Goal: Information Seeking & Learning: Learn about a topic

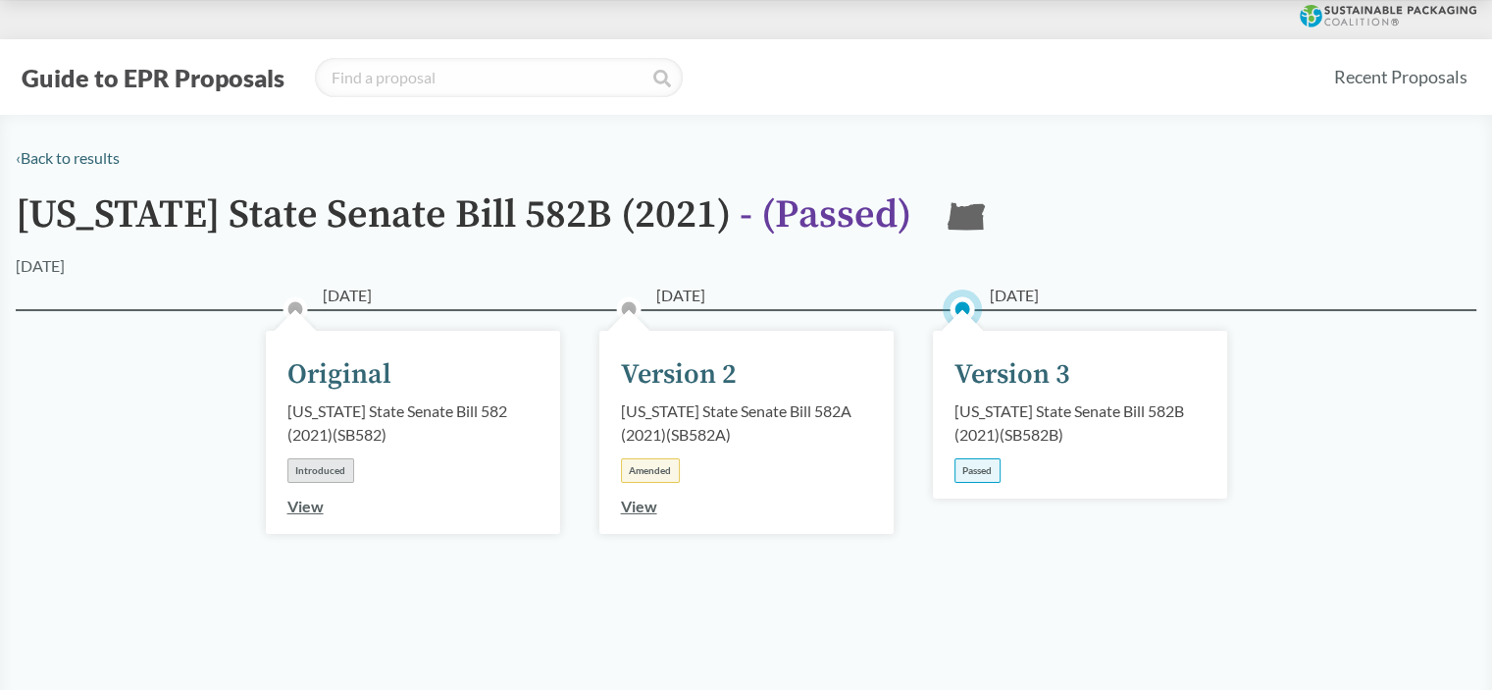
click at [1021, 376] on div "Version 3" at bounding box center [1013, 374] width 116 height 41
click at [981, 471] on div "Passed" at bounding box center [978, 470] width 46 height 25
click at [1016, 386] on div "Version 3" at bounding box center [1013, 374] width 116 height 41
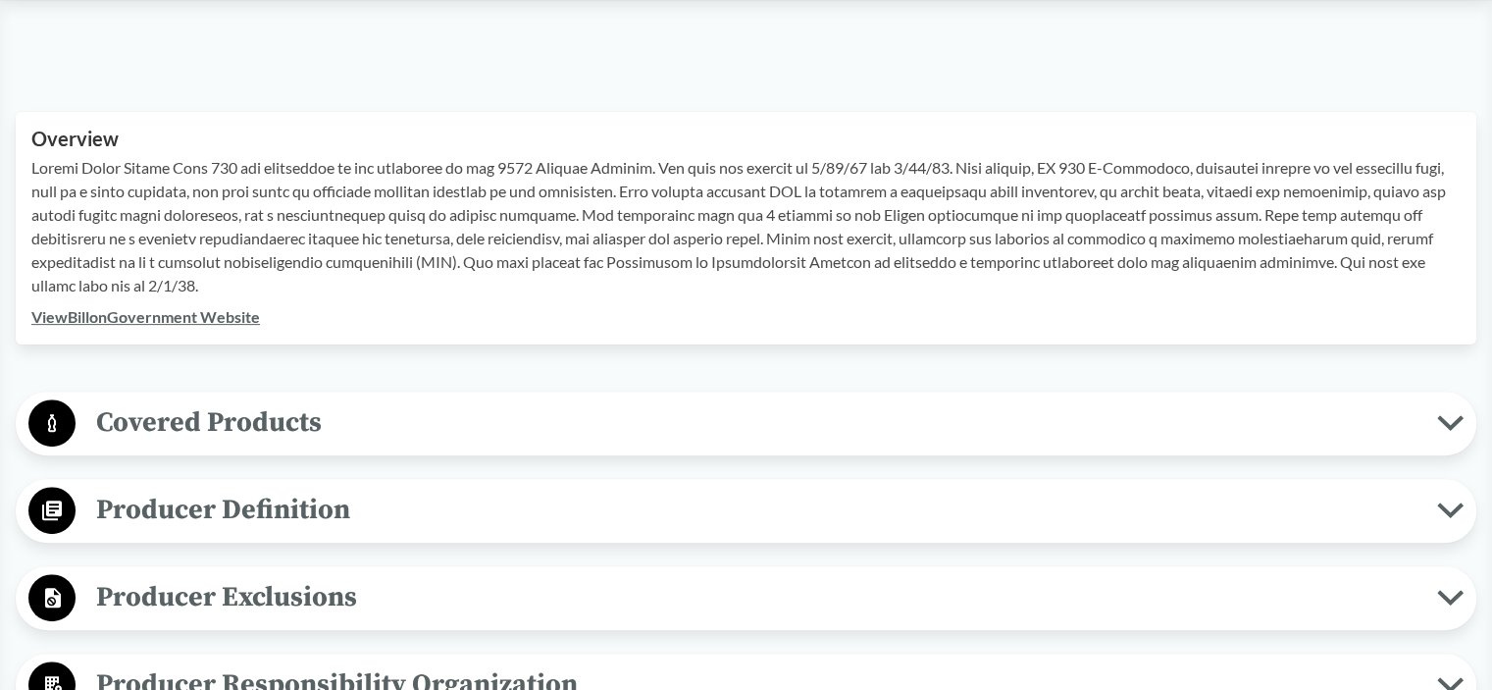
scroll to position [687, 0]
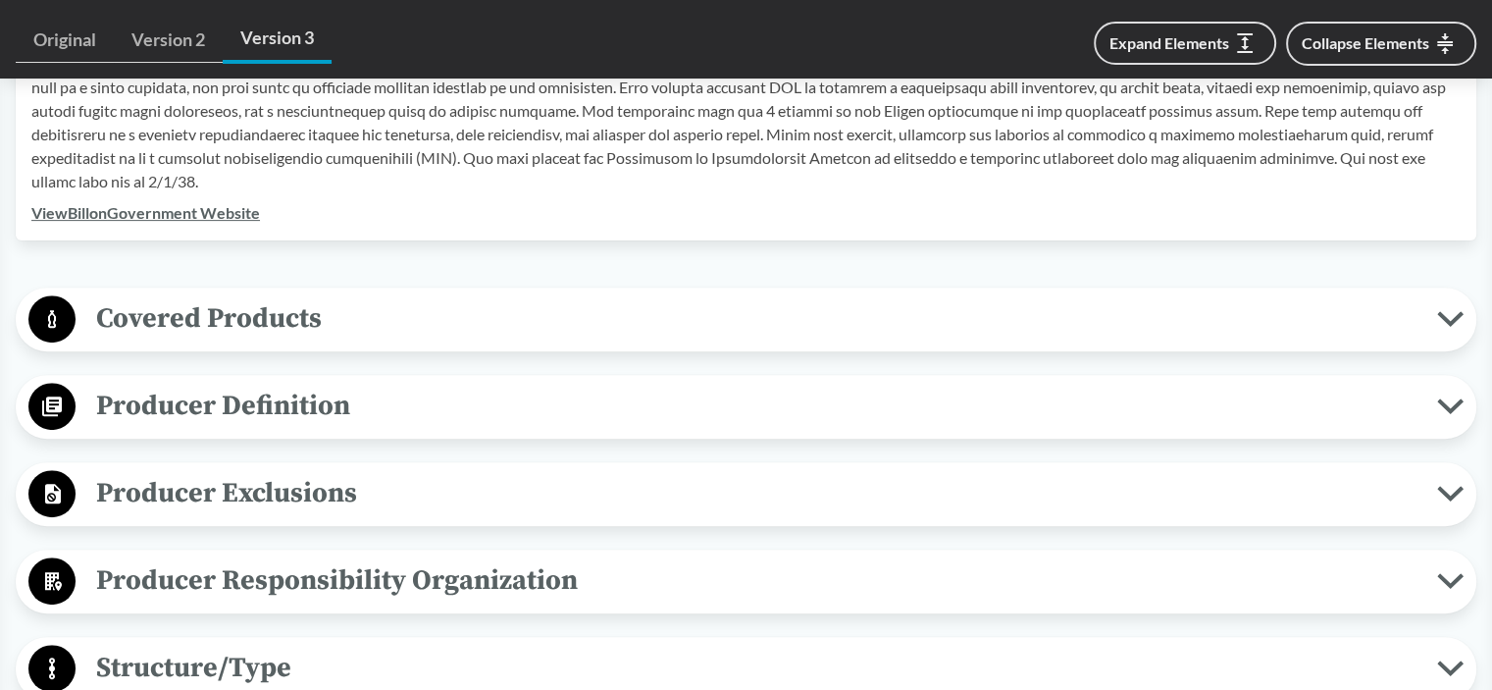
click at [1448, 318] on icon at bounding box center [1450, 319] width 21 height 10
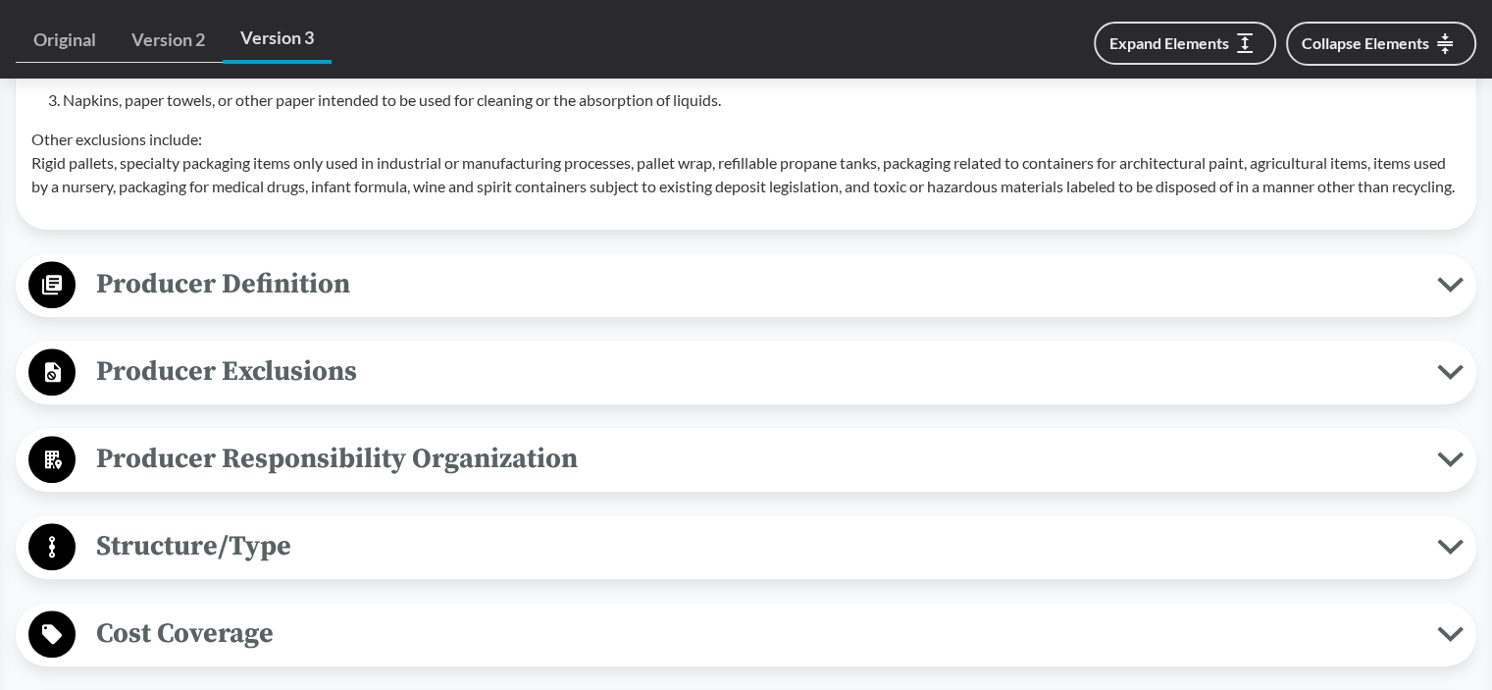
scroll to position [1374, 0]
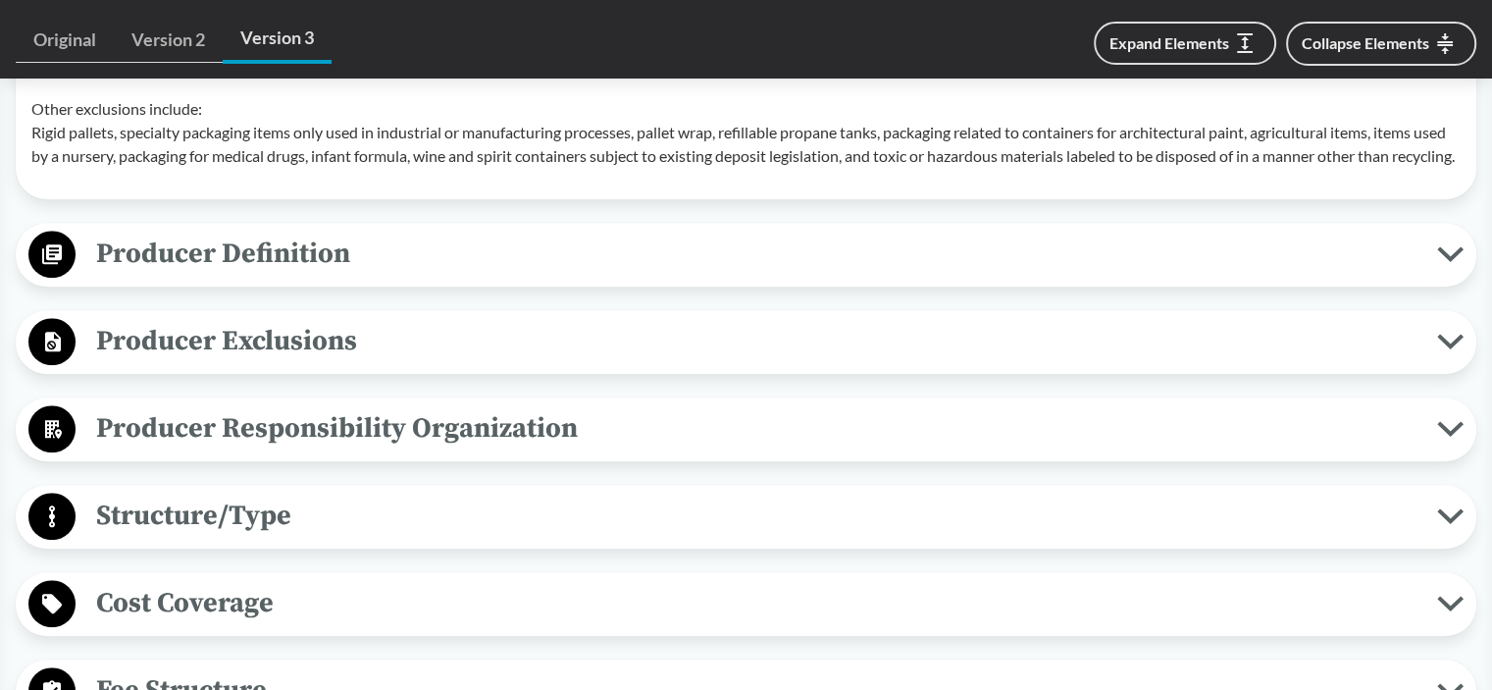
click at [1451, 267] on button "Producer Definition" at bounding box center [746, 255] width 1447 height 50
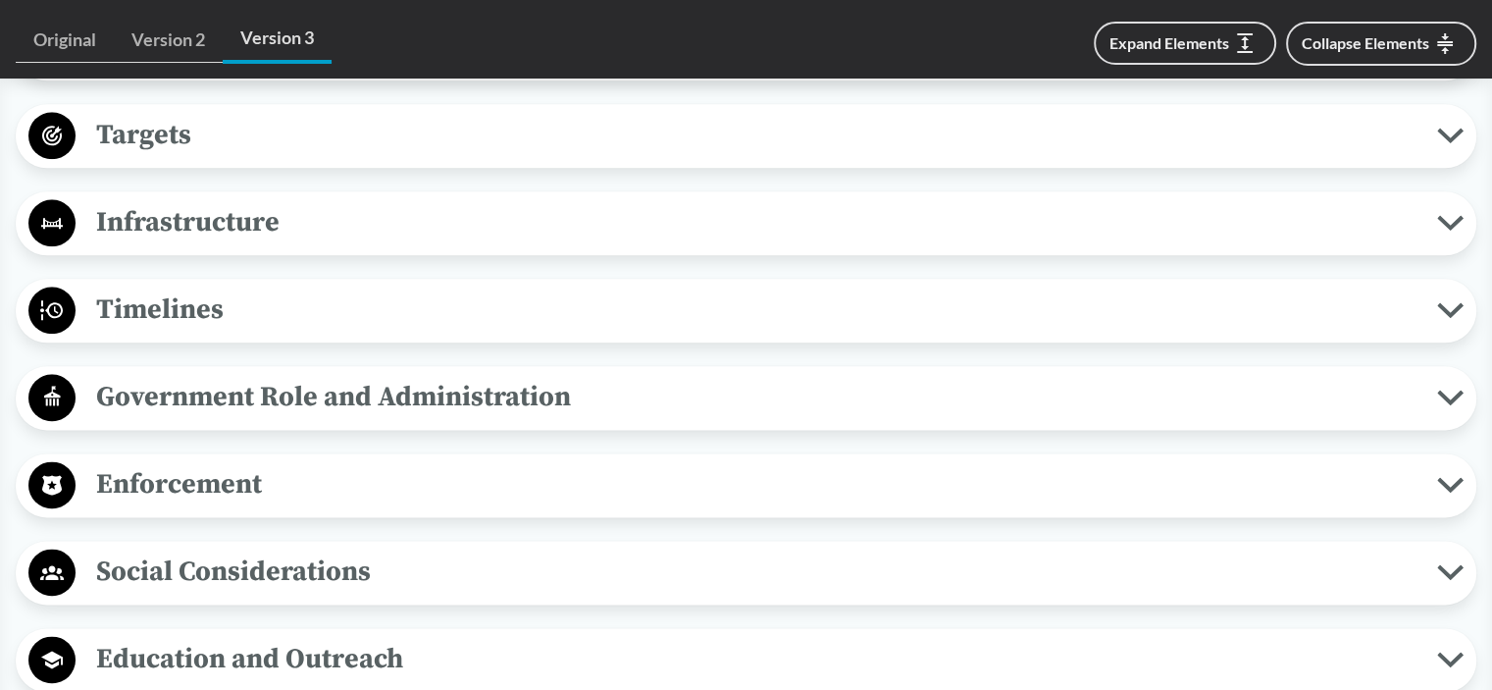
scroll to position [2453, 0]
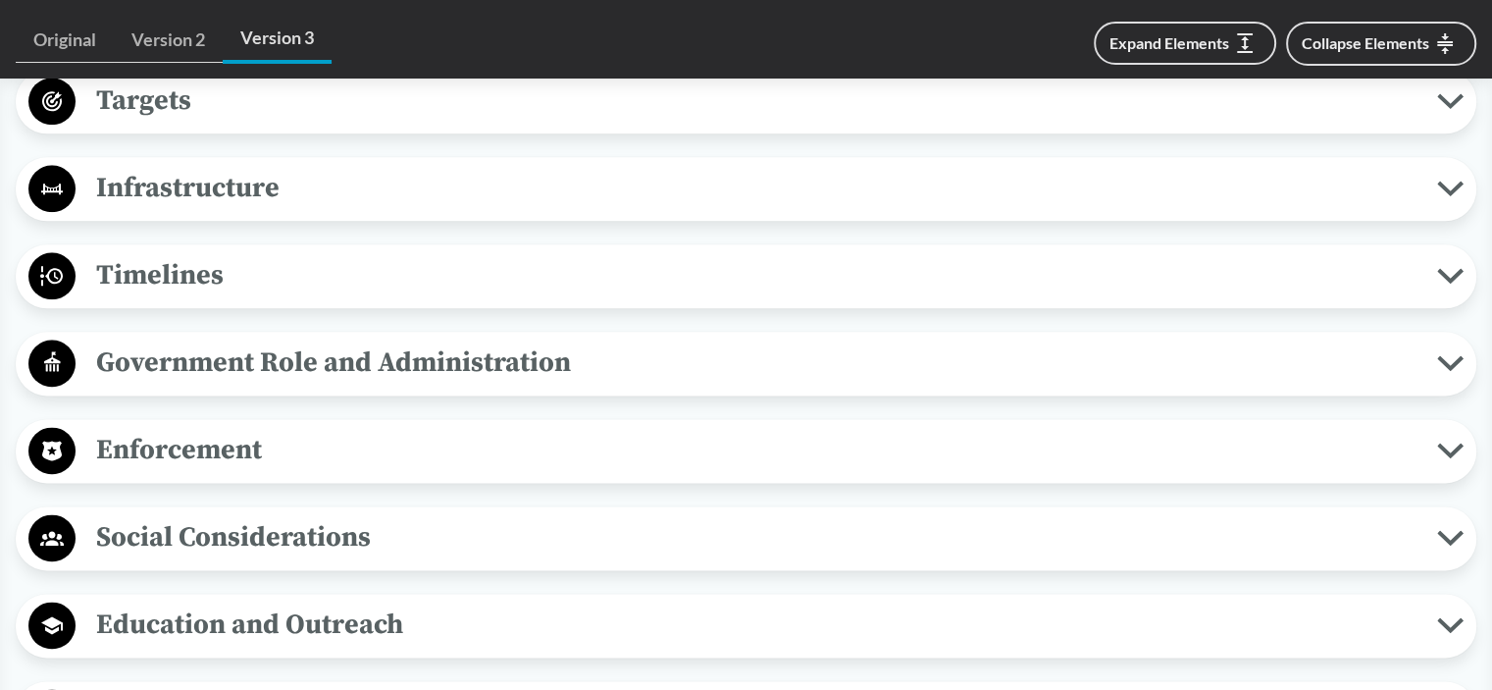
click at [1449, 281] on icon at bounding box center [1450, 276] width 21 height 10
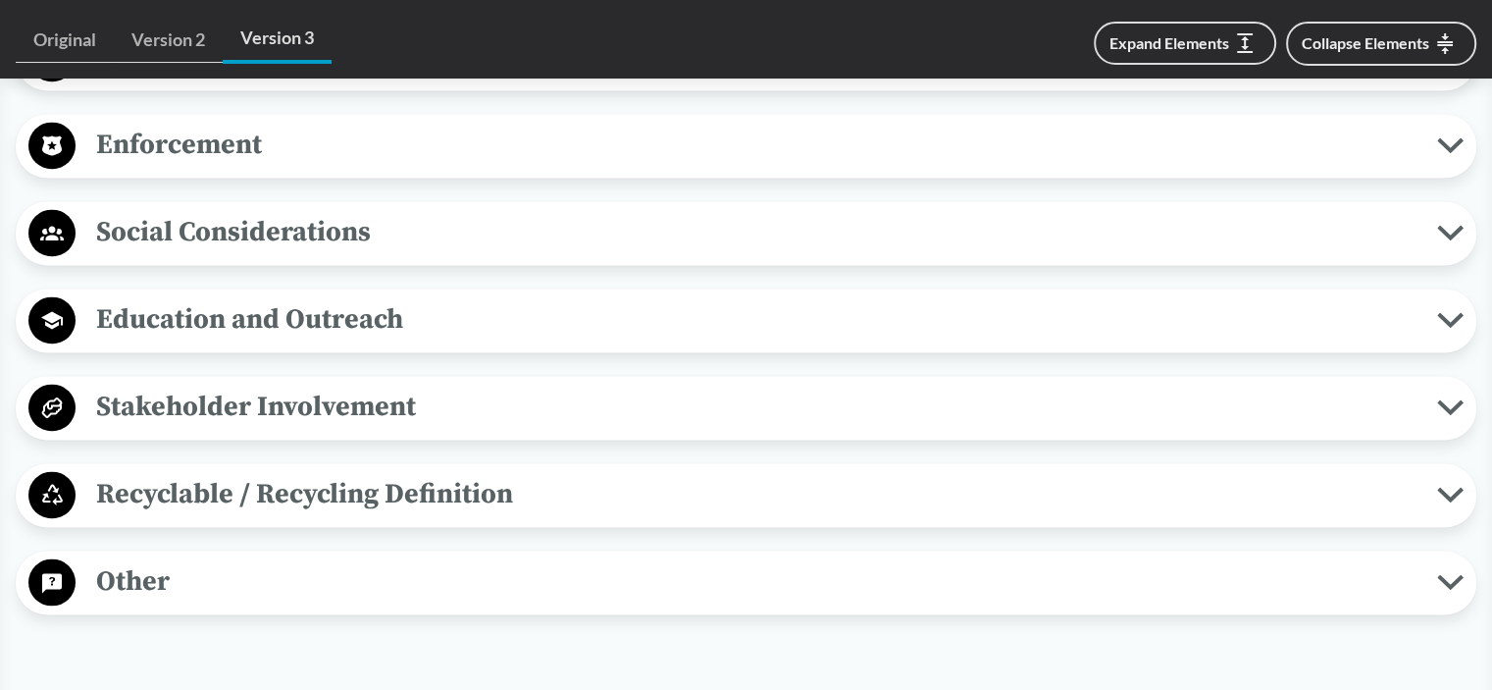
scroll to position [2944, 0]
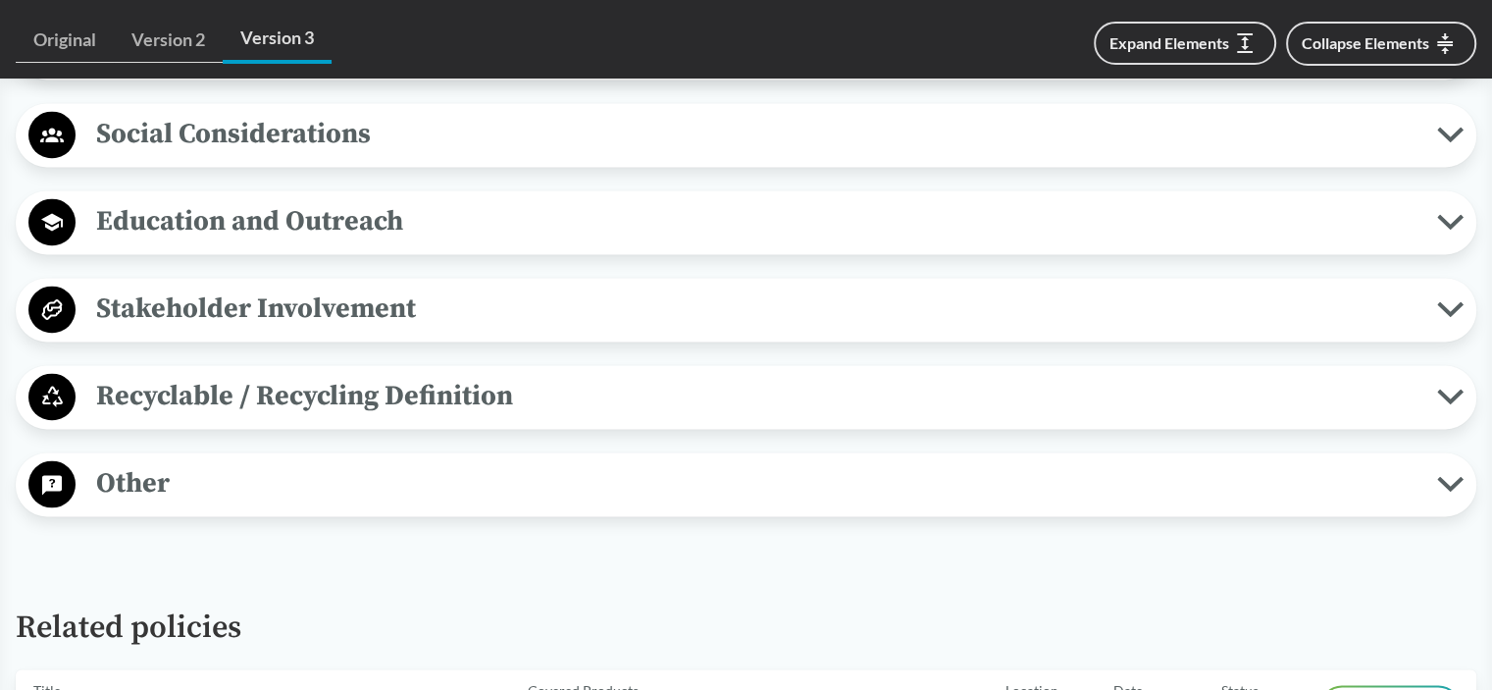
click at [1452, 404] on icon at bounding box center [1451, 397] width 26 height 16
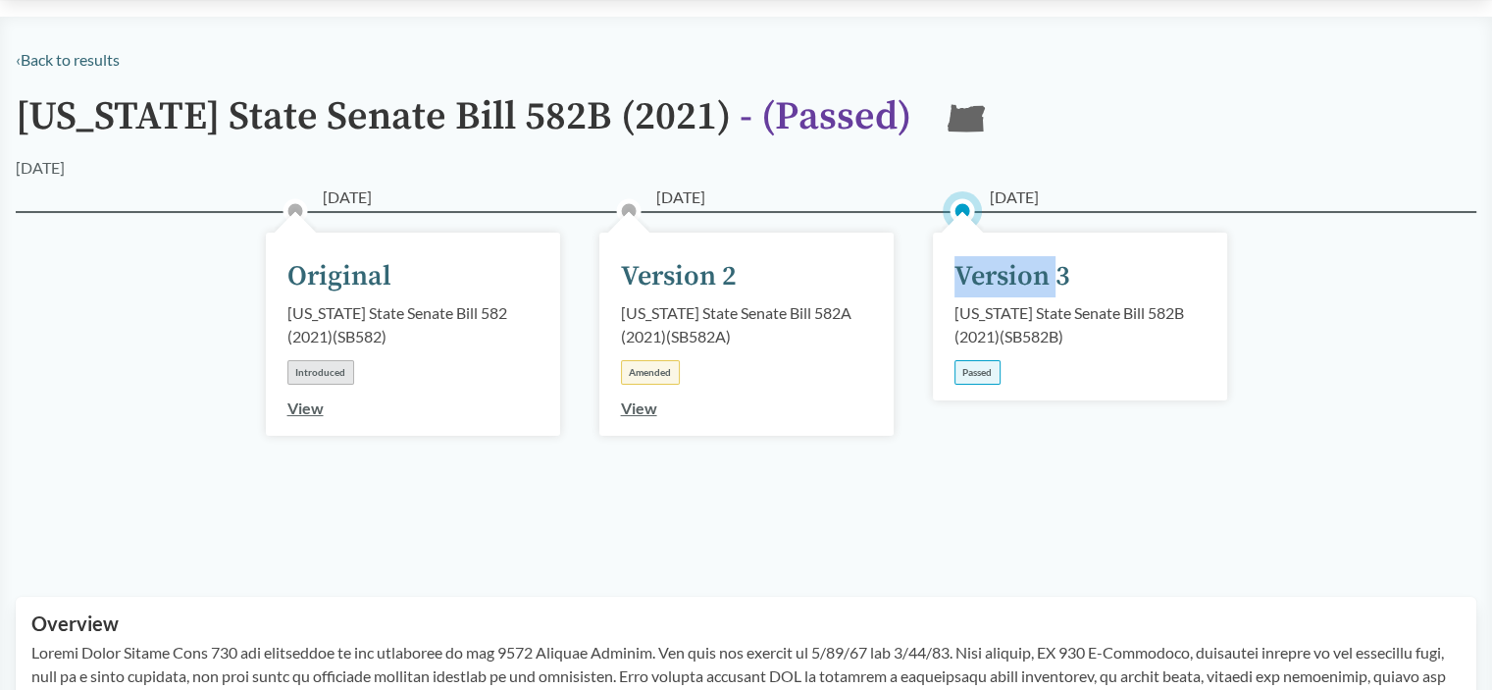
scroll to position [0, 0]
